Goal: Task Accomplishment & Management: Complete application form

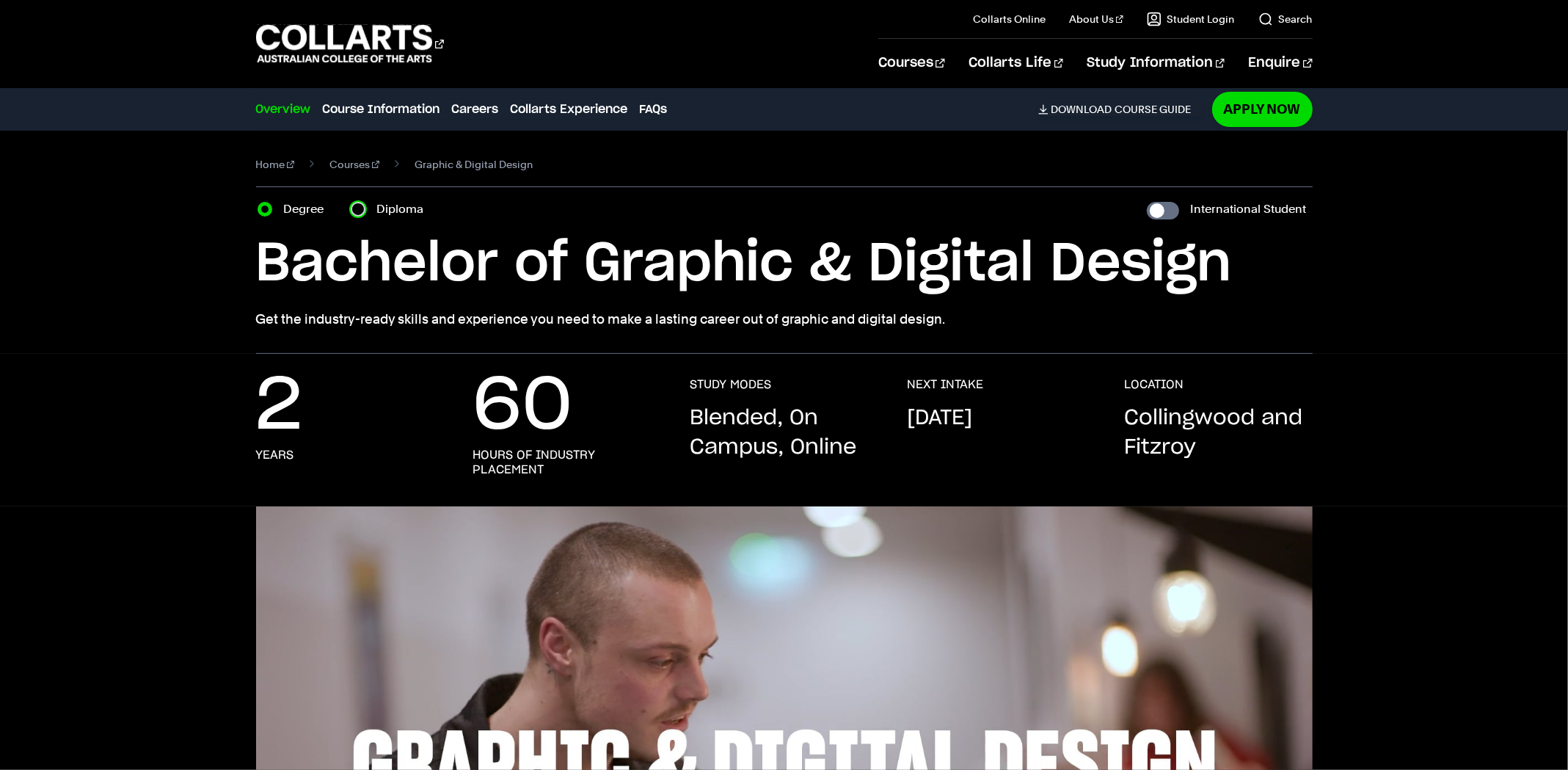
click at [363, 212] on input "Diploma" at bounding box center [358, 209] width 14 height 14
radio input "true"
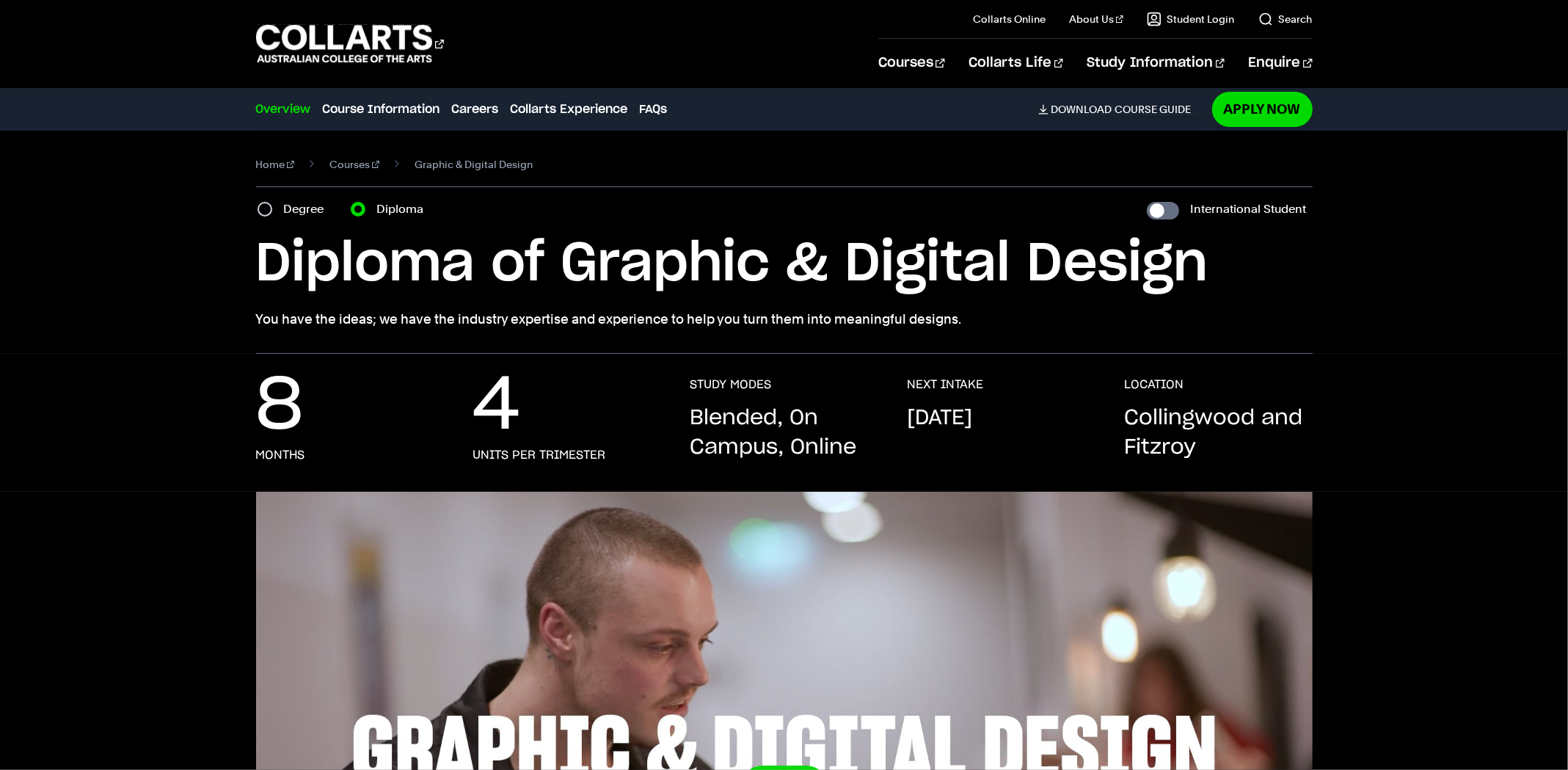
click at [286, 206] on label "Degree" at bounding box center [308, 209] width 49 height 20
click at [273, 206] on input "Degree" at bounding box center [265, 209] width 14 height 14
radio input "true"
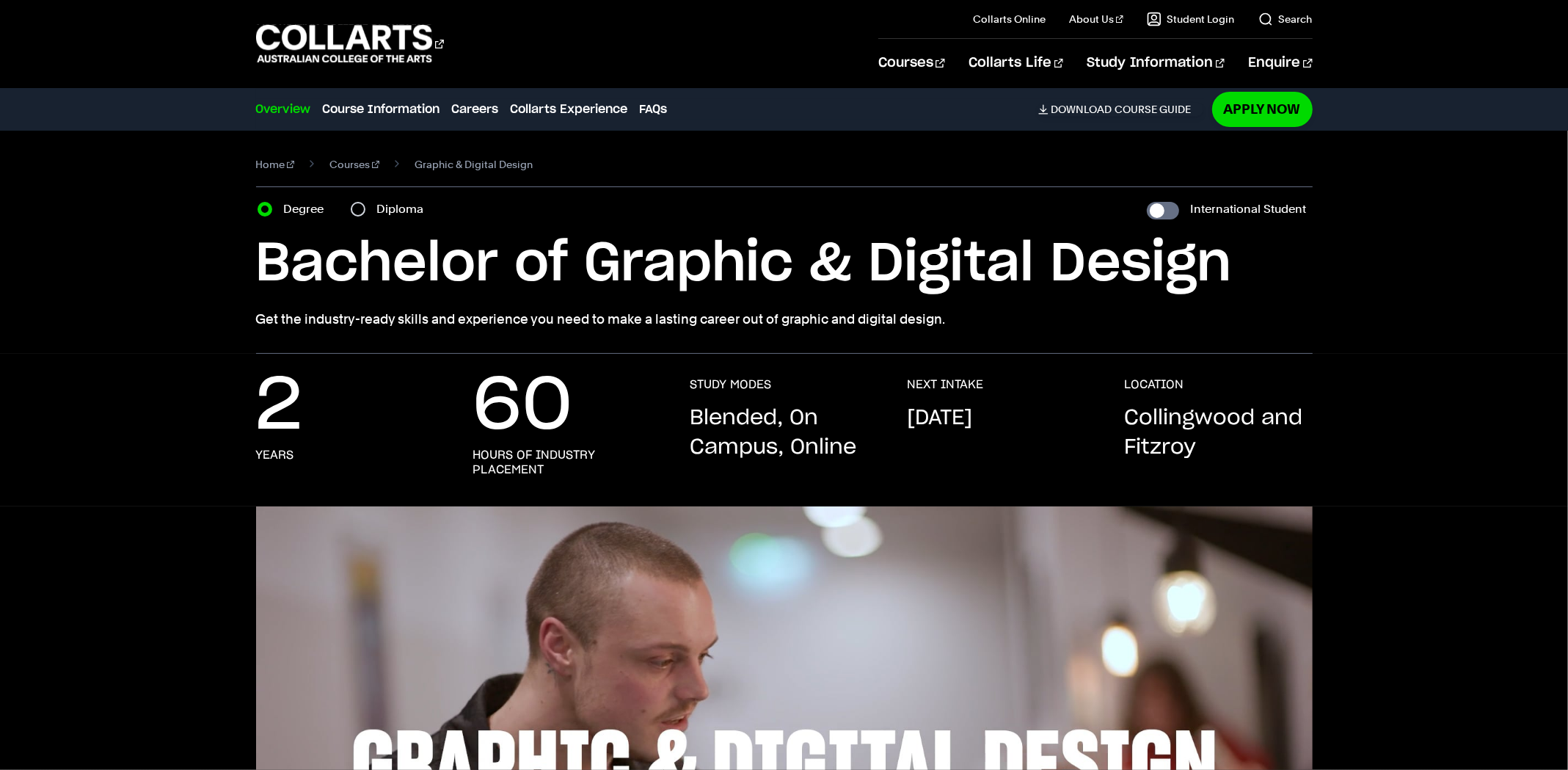
click at [393, 206] on label "Diploma" at bounding box center [404, 209] width 56 height 20
click at [365, 206] on input "Diploma" at bounding box center [358, 209] width 14 height 14
radio input "true"
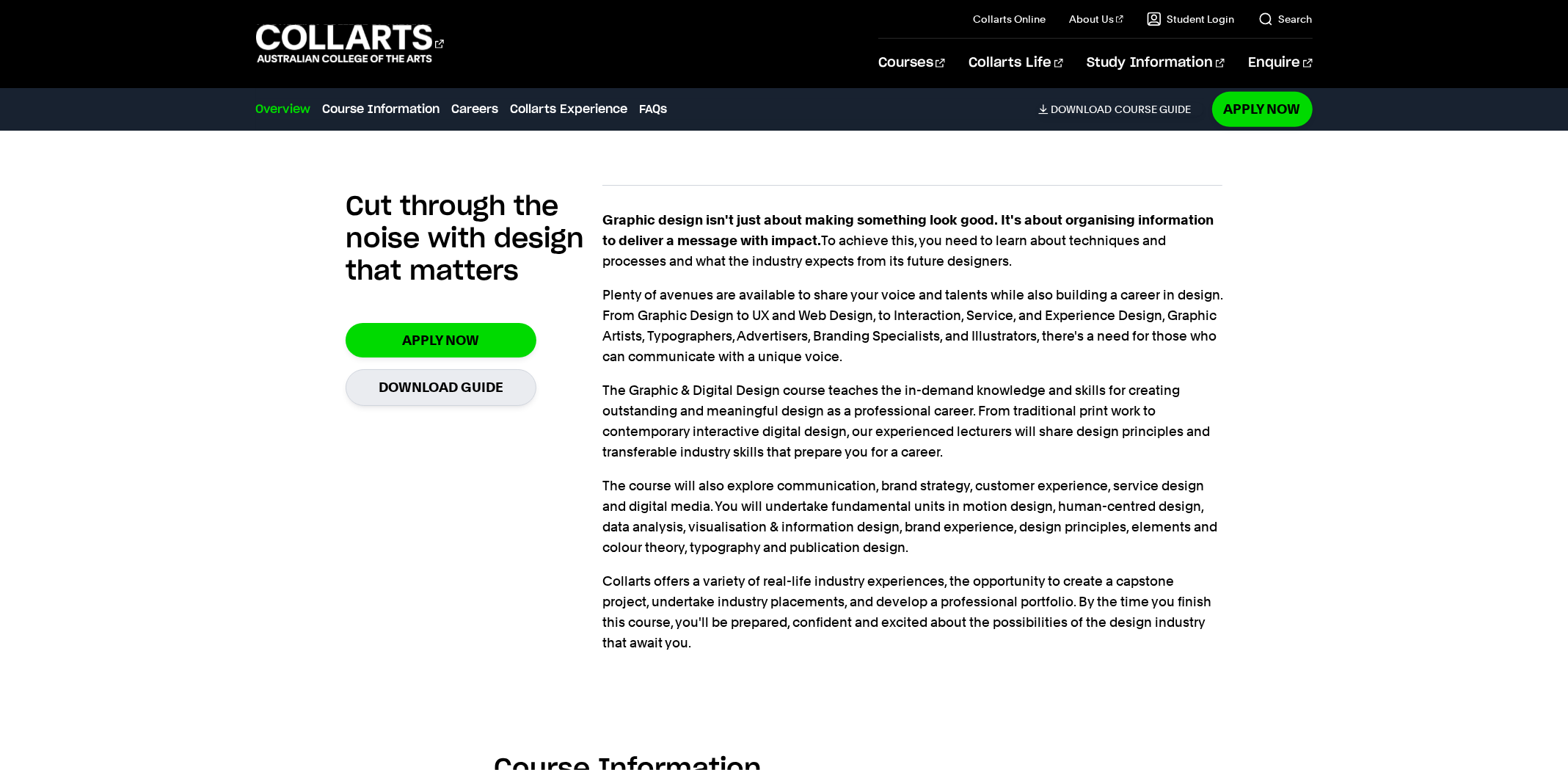
scroll to position [1027, 0]
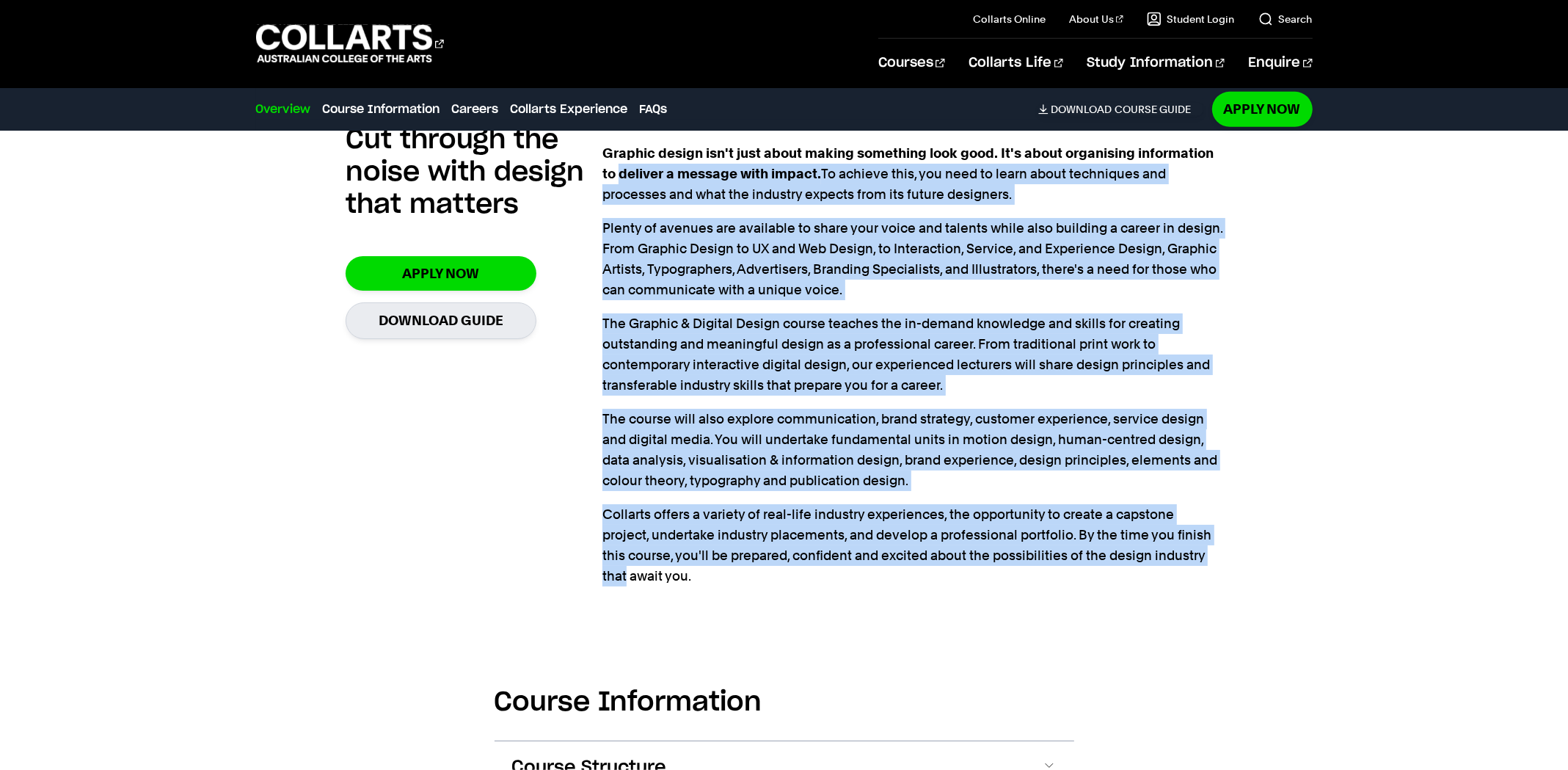
drag, startPoint x: 638, startPoint y: 168, endPoint x: 1189, endPoint y: 459, distance: 623.1
click at [1398, 563] on div "Cut through the noise with design that matters Apply Now Download Guide Graphic…" at bounding box center [784, 339] width 1323 height 558
click at [1087, 427] on p "The course will also explore communication, brand strategy, customer experience…" at bounding box center [912, 450] width 620 height 82
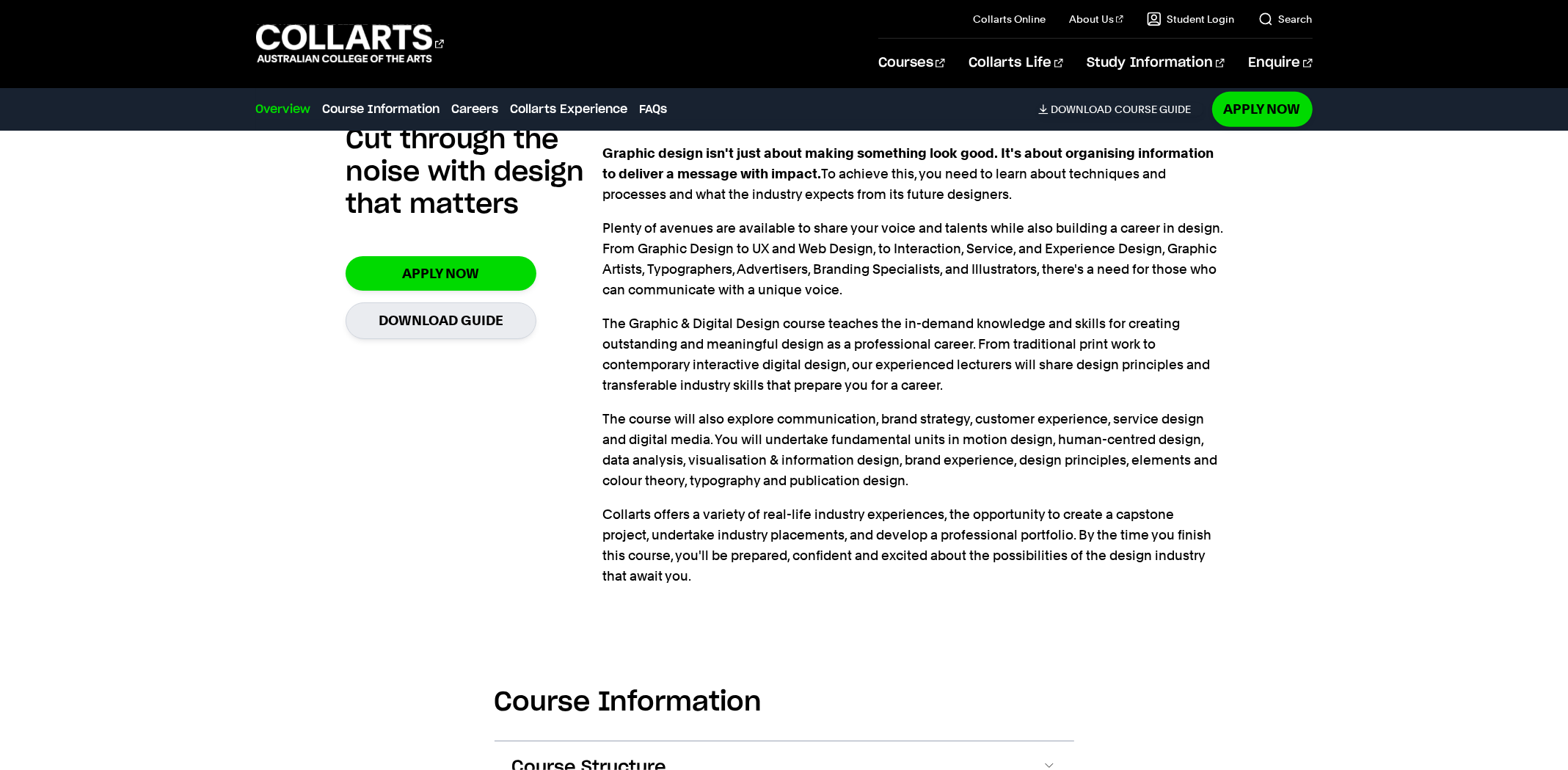
scroll to position [1467, 0]
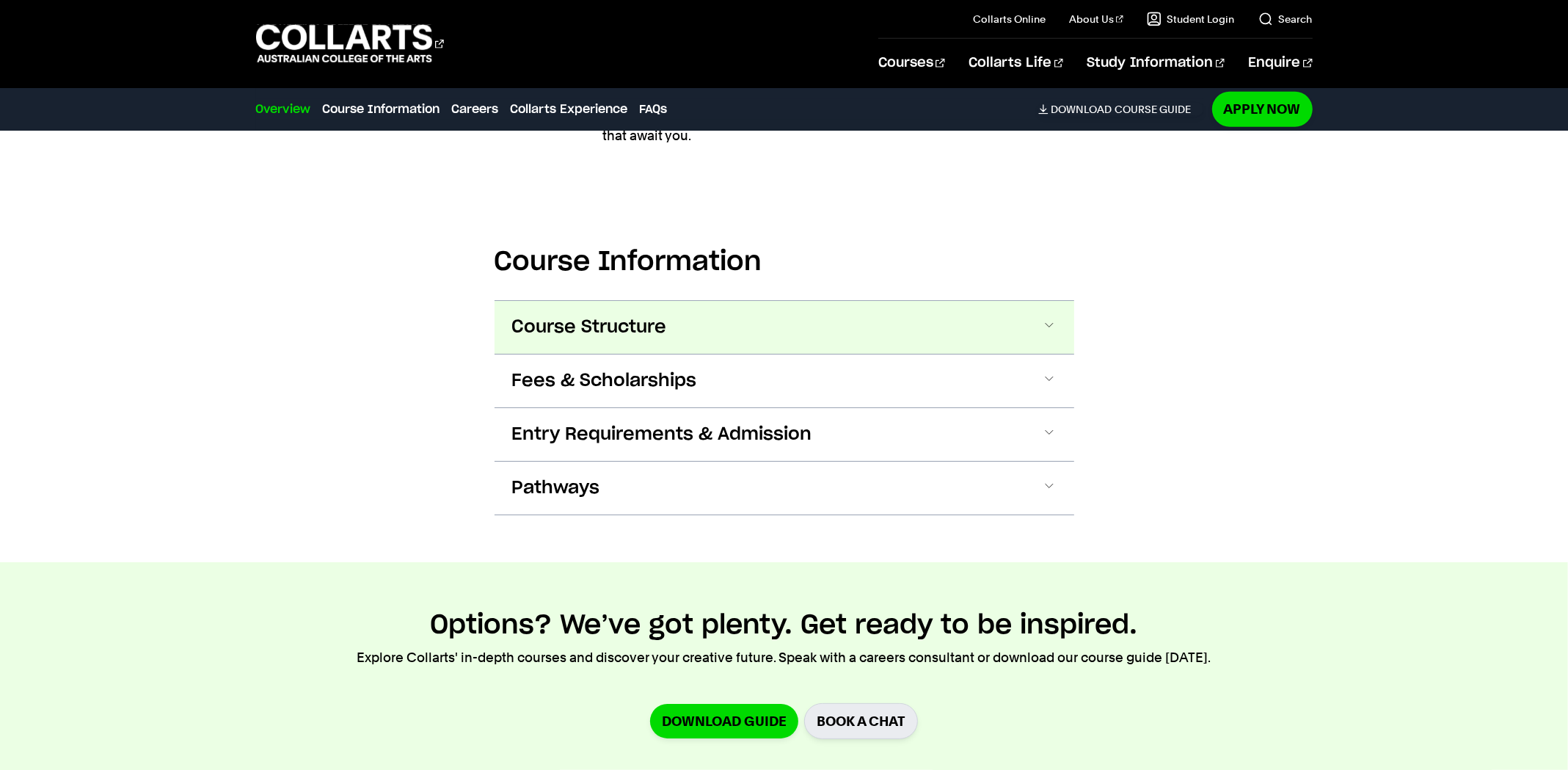
click at [0, 0] on span "Course Structure" at bounding box center [0, 0] width 0 height 0
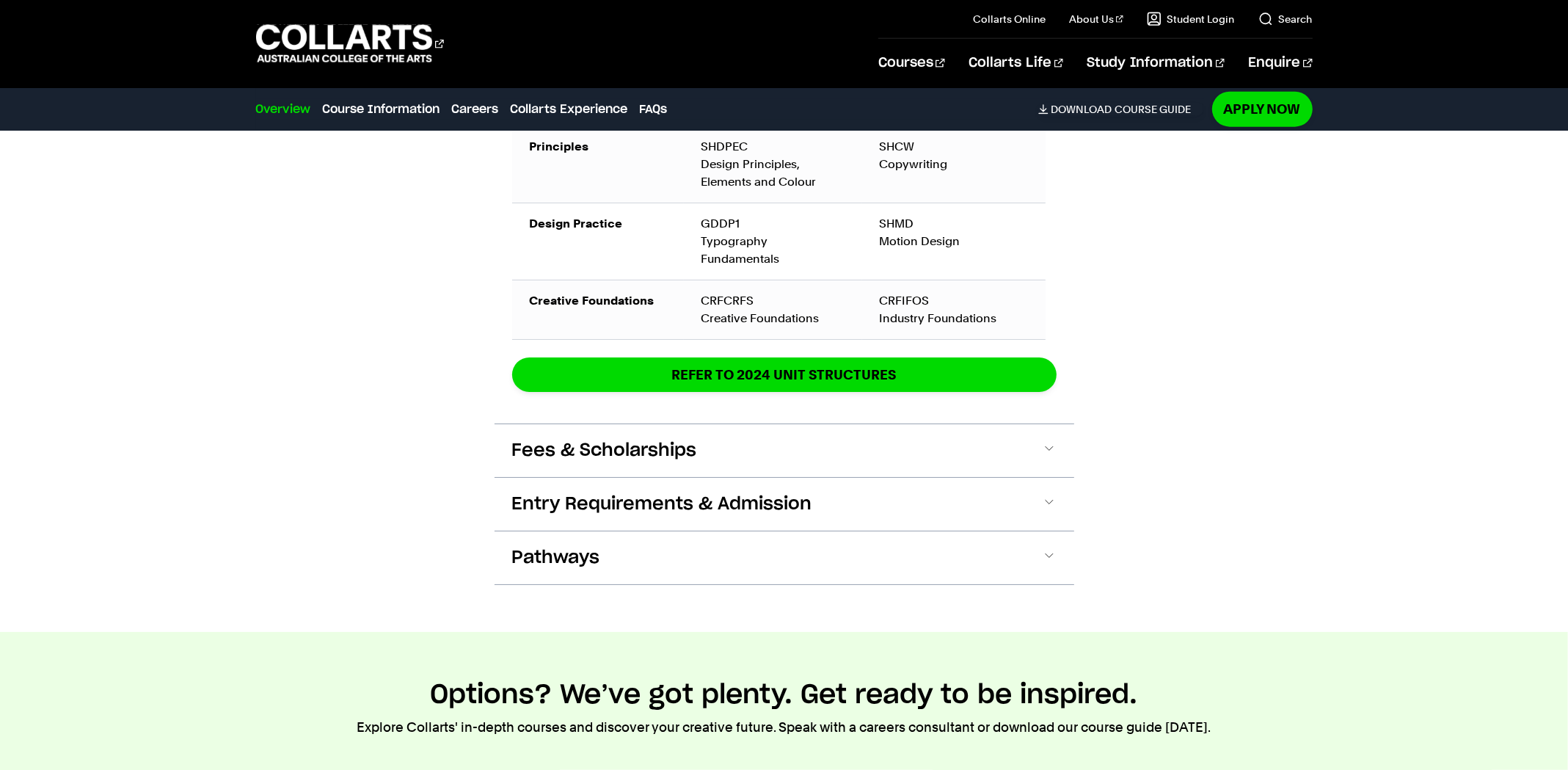
scroll to position [2002, 0]
drag, startPoint x: 776, startPoint y: 438, endPoint x: 775, endPoint y: 459, distance: 21.0
click at [0, 0] on button "Fees & Scholarships" at bounding box center [0, 0] width 0 height 0
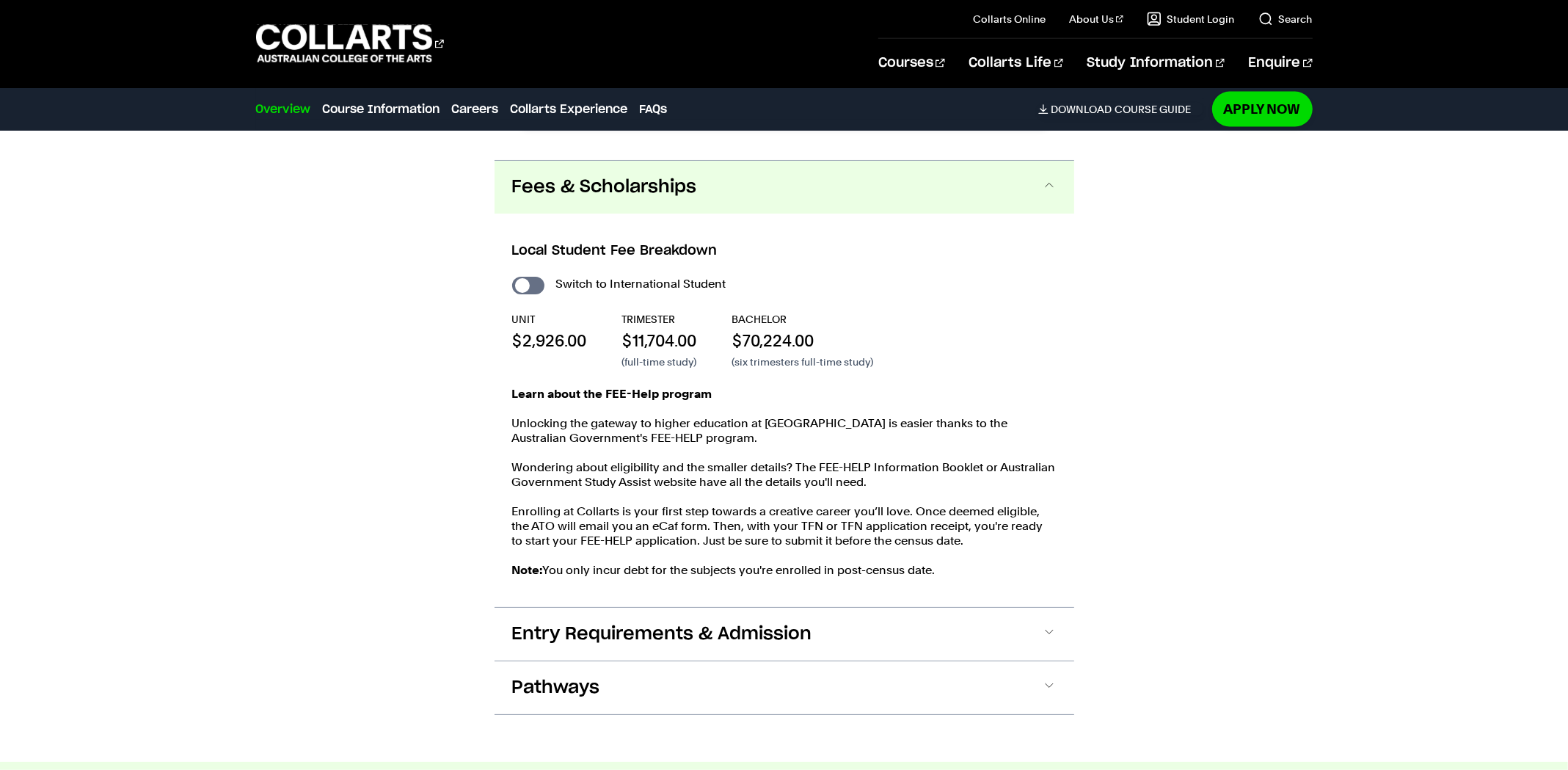
scroll to position [2289, 0]
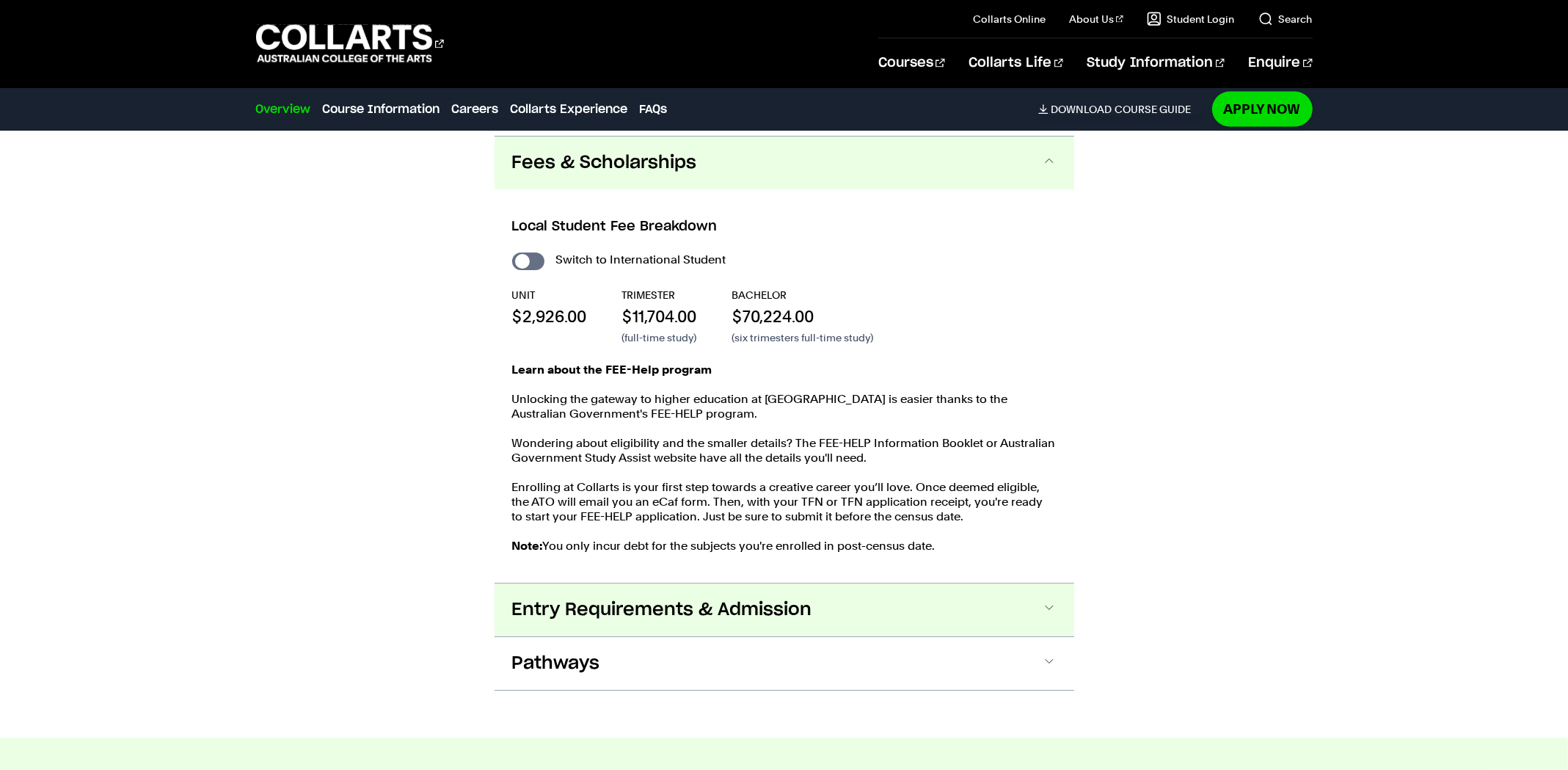
click at [0, 0] on span "Entry Requirements & Admission" at bounding box center [0, 0] width 0 height 0
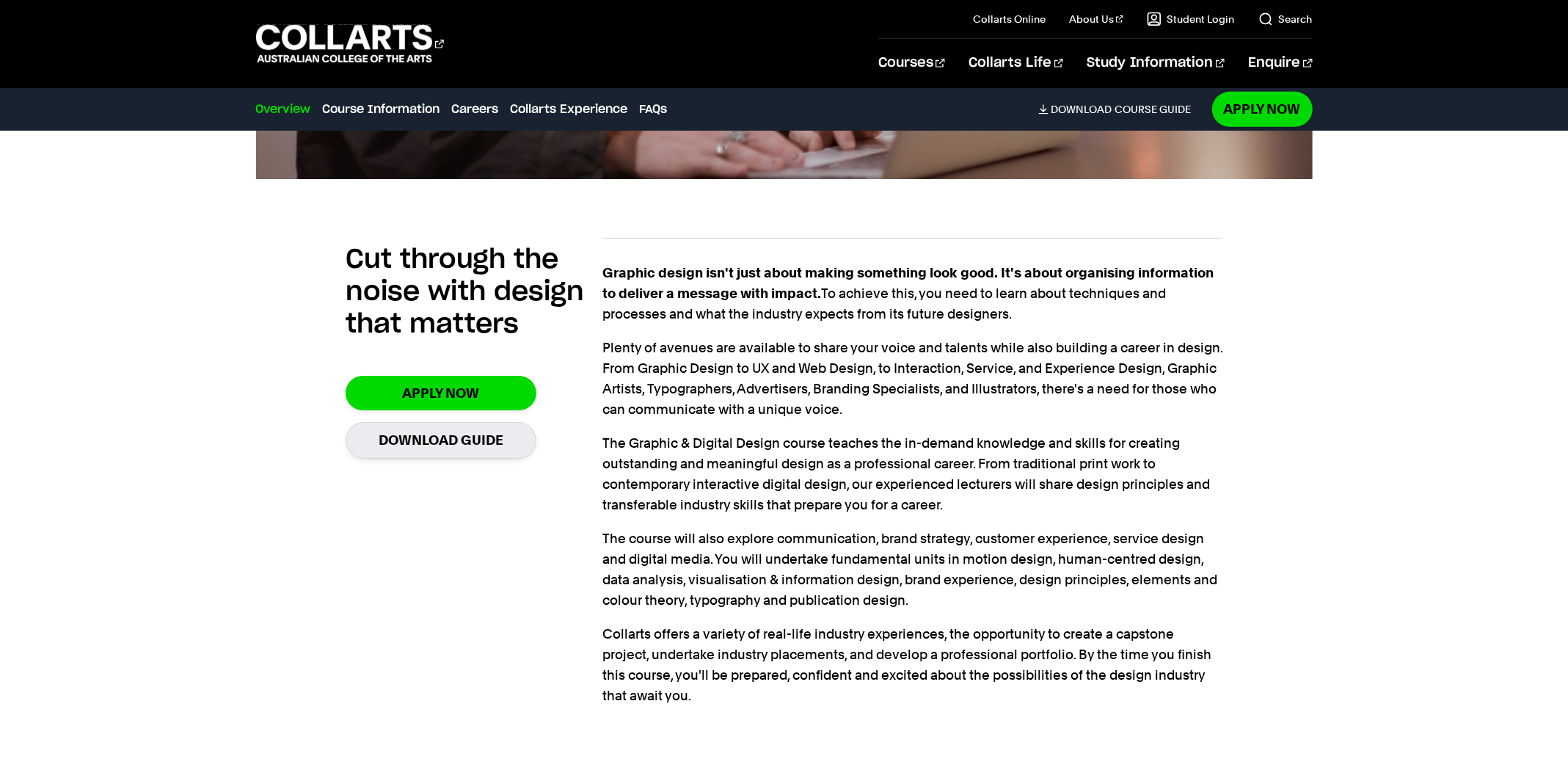
scroll to position [827, 0]
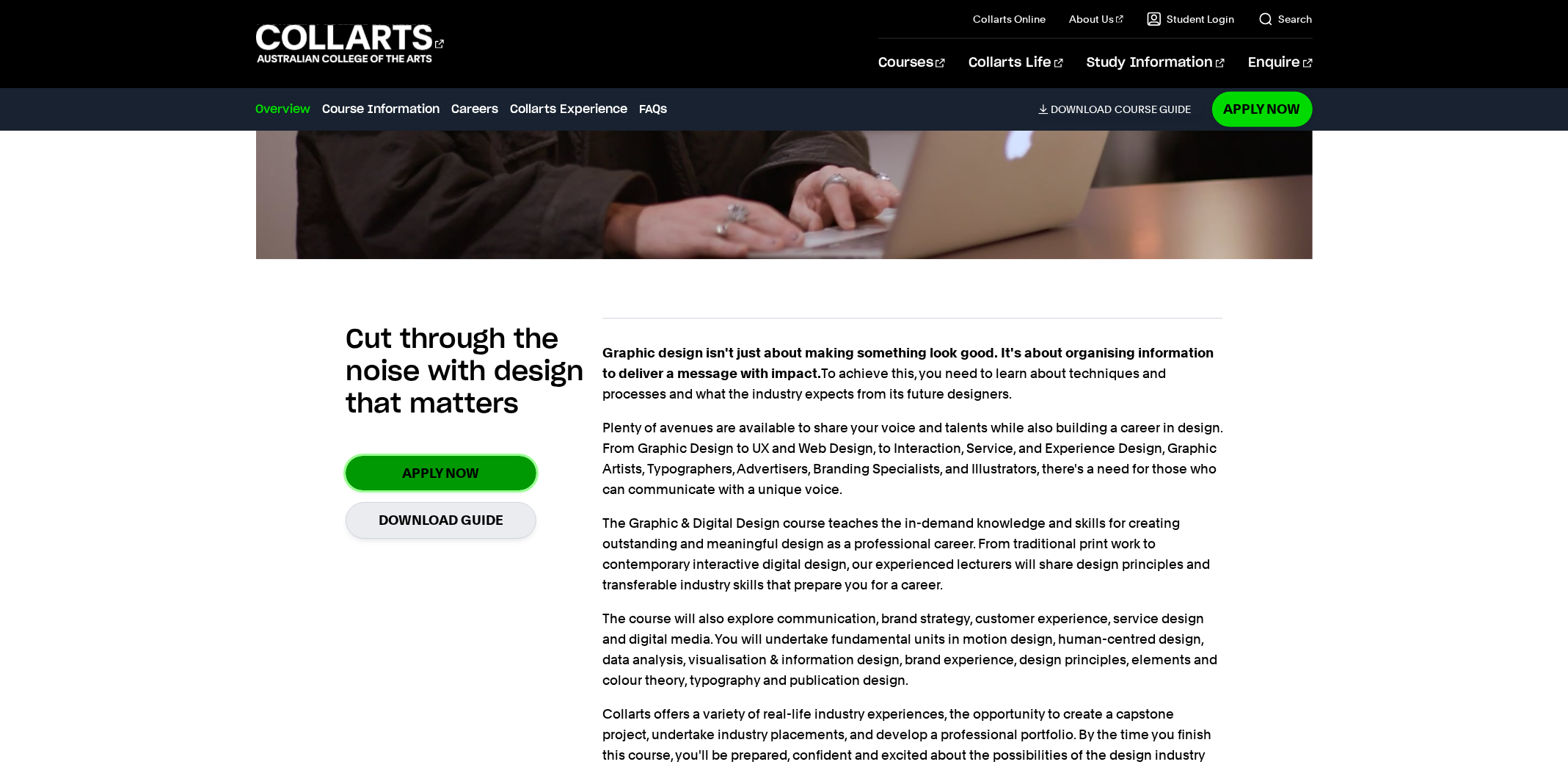
click at [426, 488] on link "Apply Now" at bounding box center [441, 472] width 191 height 35
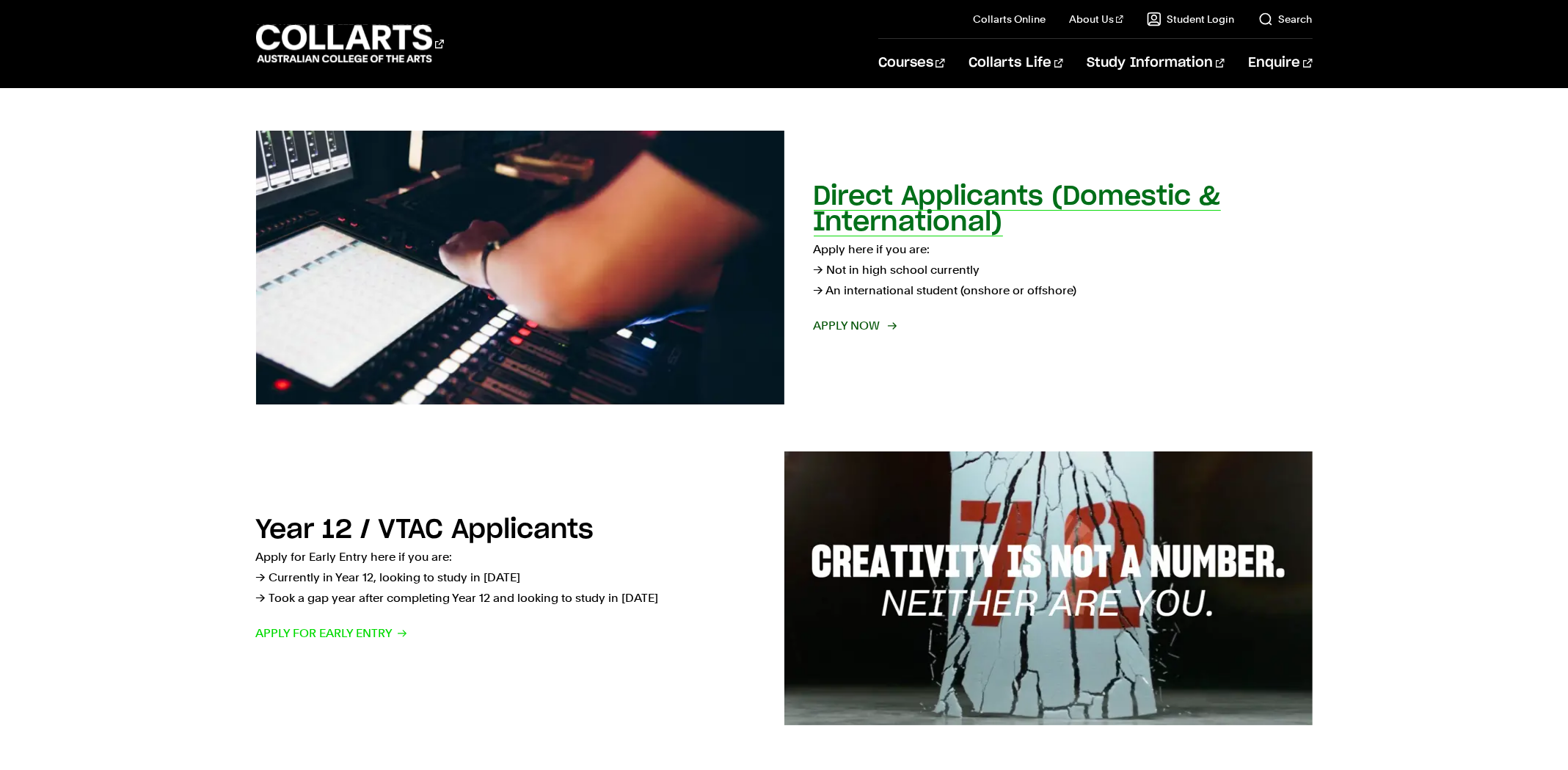
click at [844, 328] on span "Apply now" at bounding box center [853, 325] width 81 height 20
